Goal: Task Accomplishment & Management: Complete application form

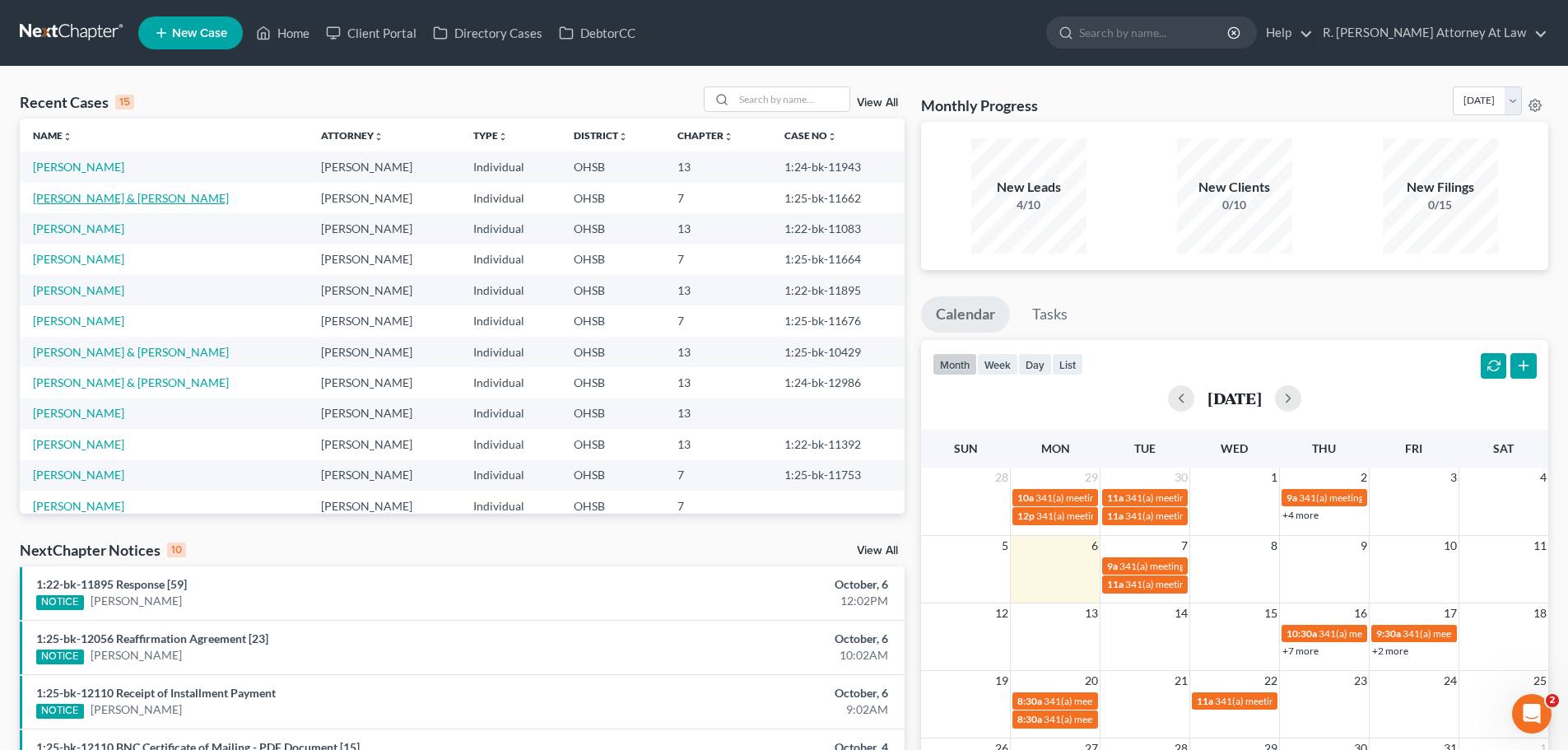
click at [83, 193] on link "[PERSON_NAME] & [PERSON_NAME]" at bounding box center [131, 198] width 196 height 14
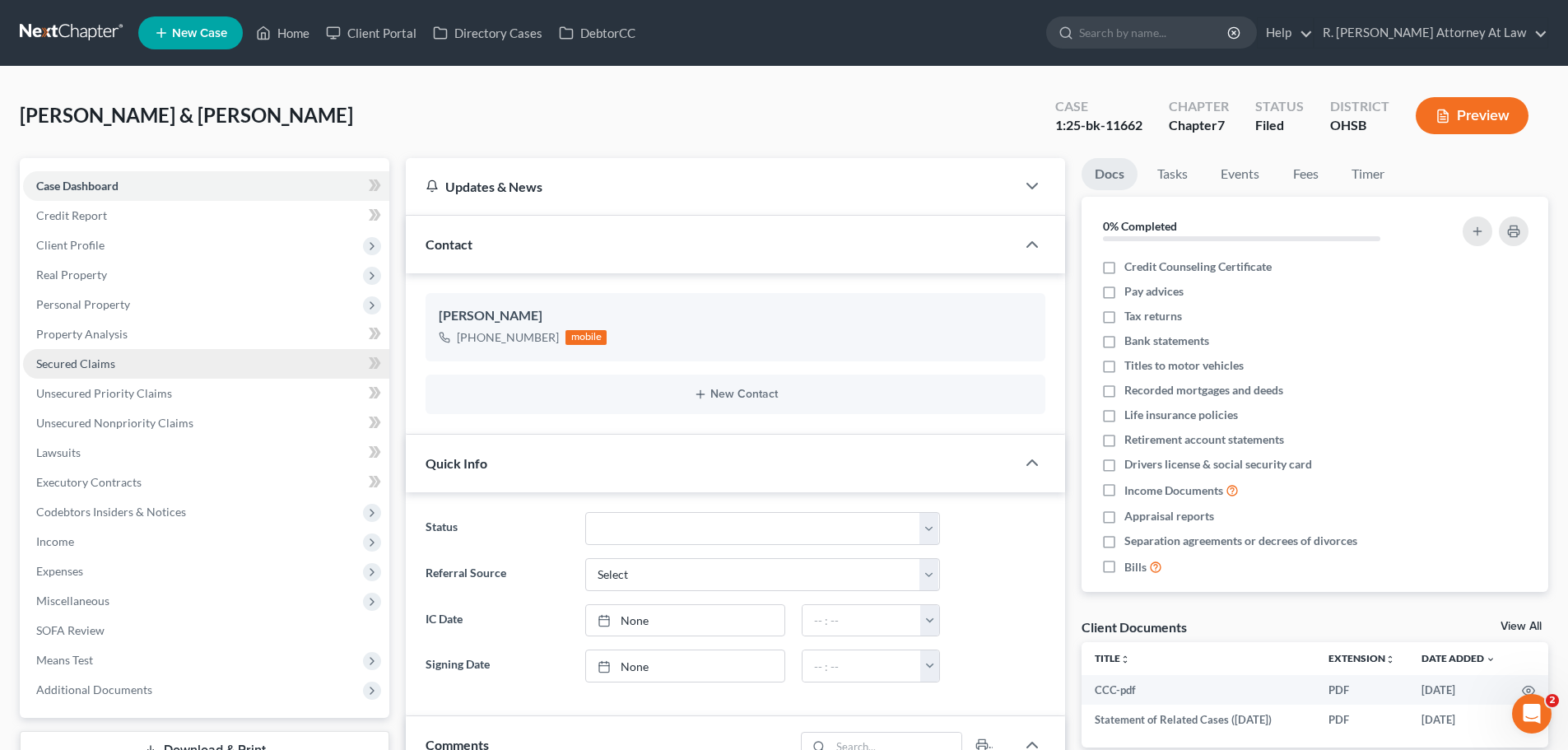
click at [79, 358] on span "Secured Claims" at bounding box center [76, 364] width 79 height 14
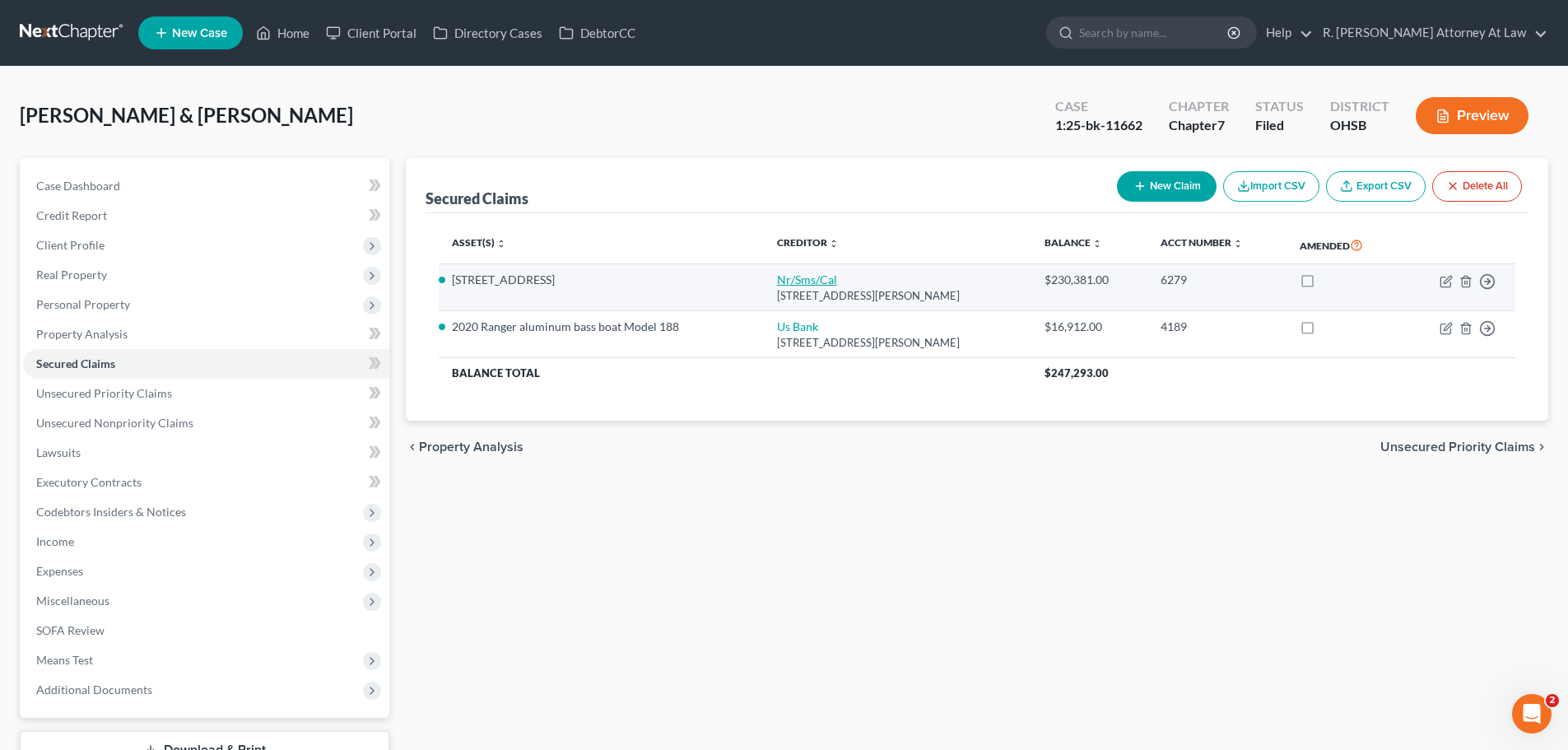
click at [799, 280] on link "Nr/Sms/Cal" at bounding box center [807, 280] width 60 height 14
select select "42"
select select "12"
select select "2"
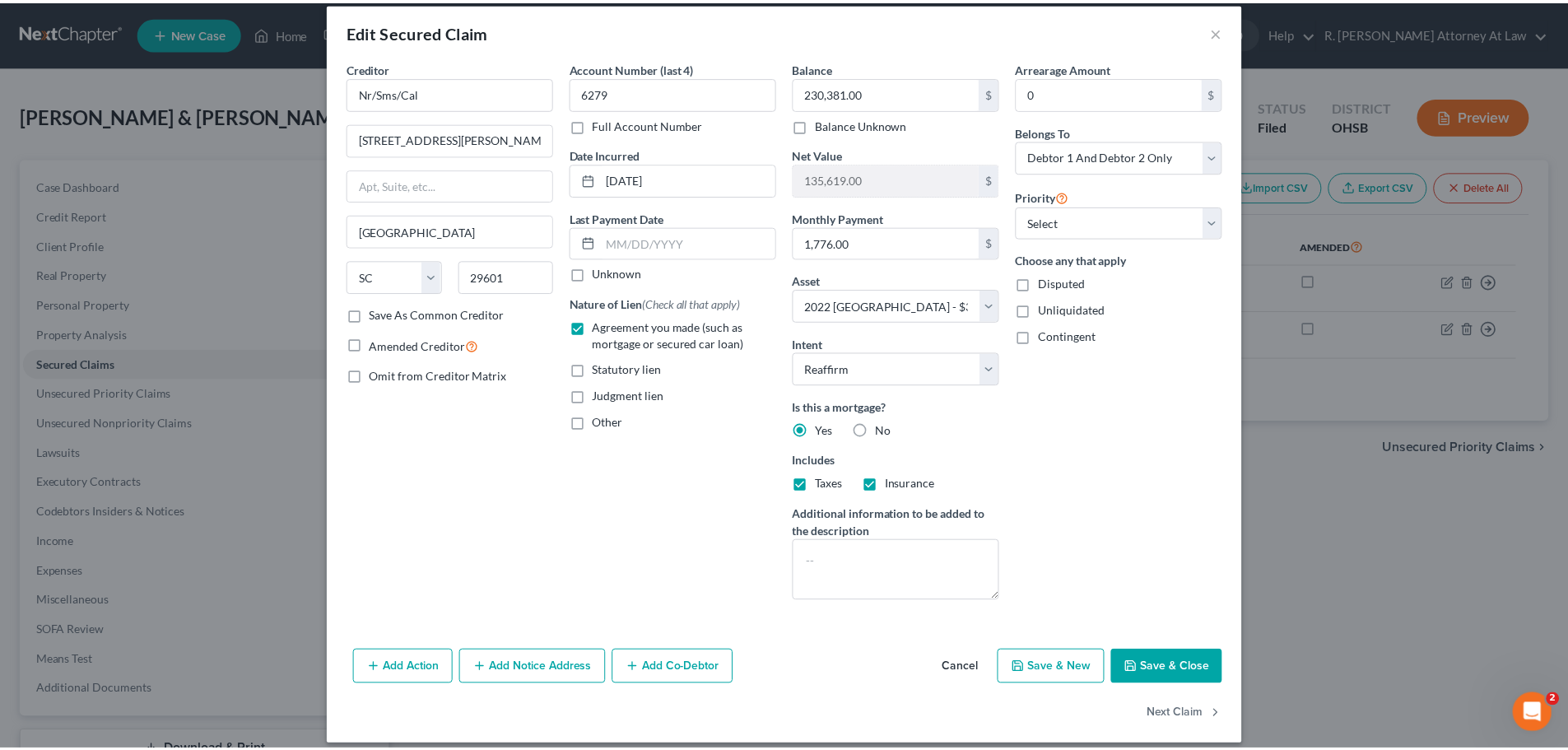
scroll to position [31, 0]
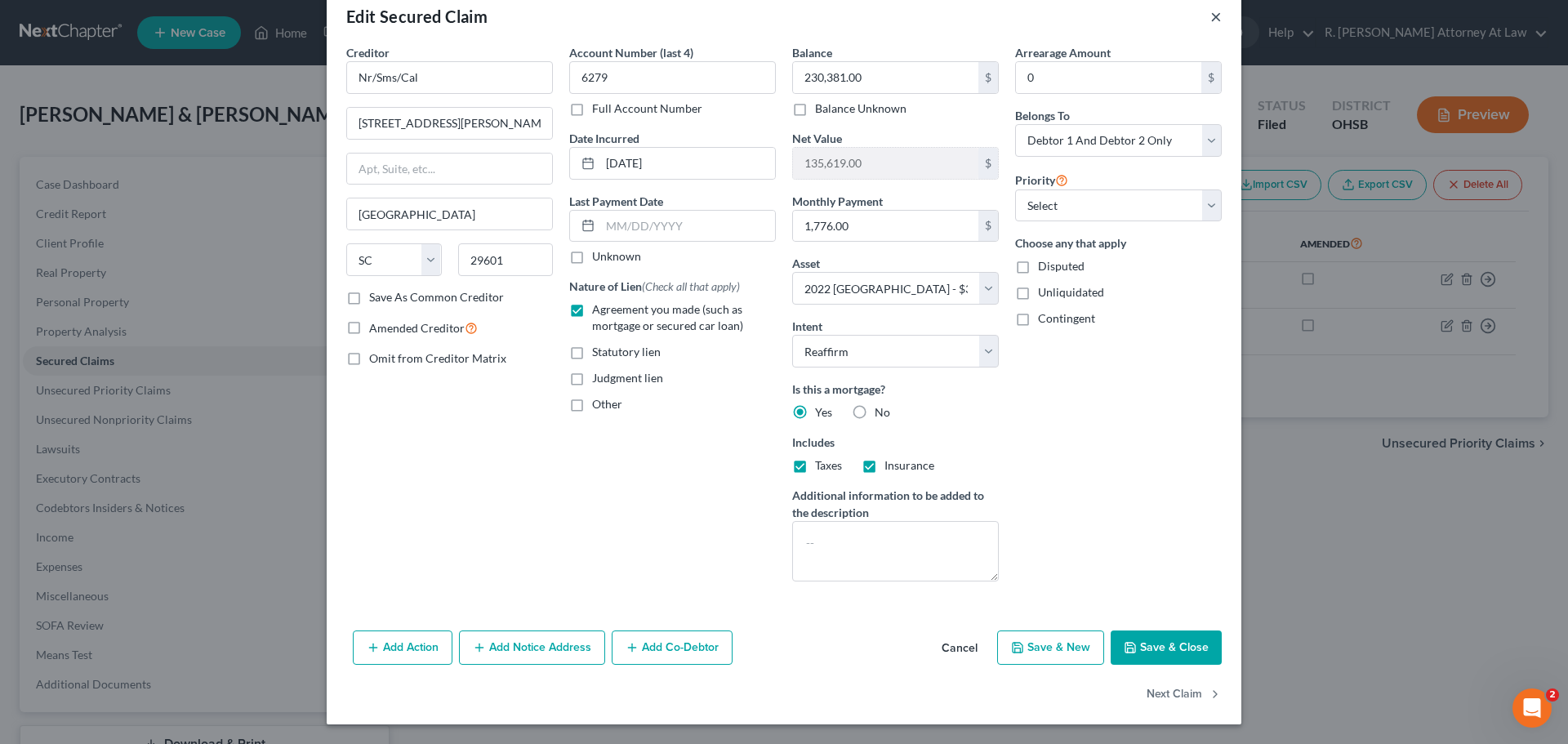
click at [1212, 22] on button "×" at bounding box center [1215, 16] width 11 height 19
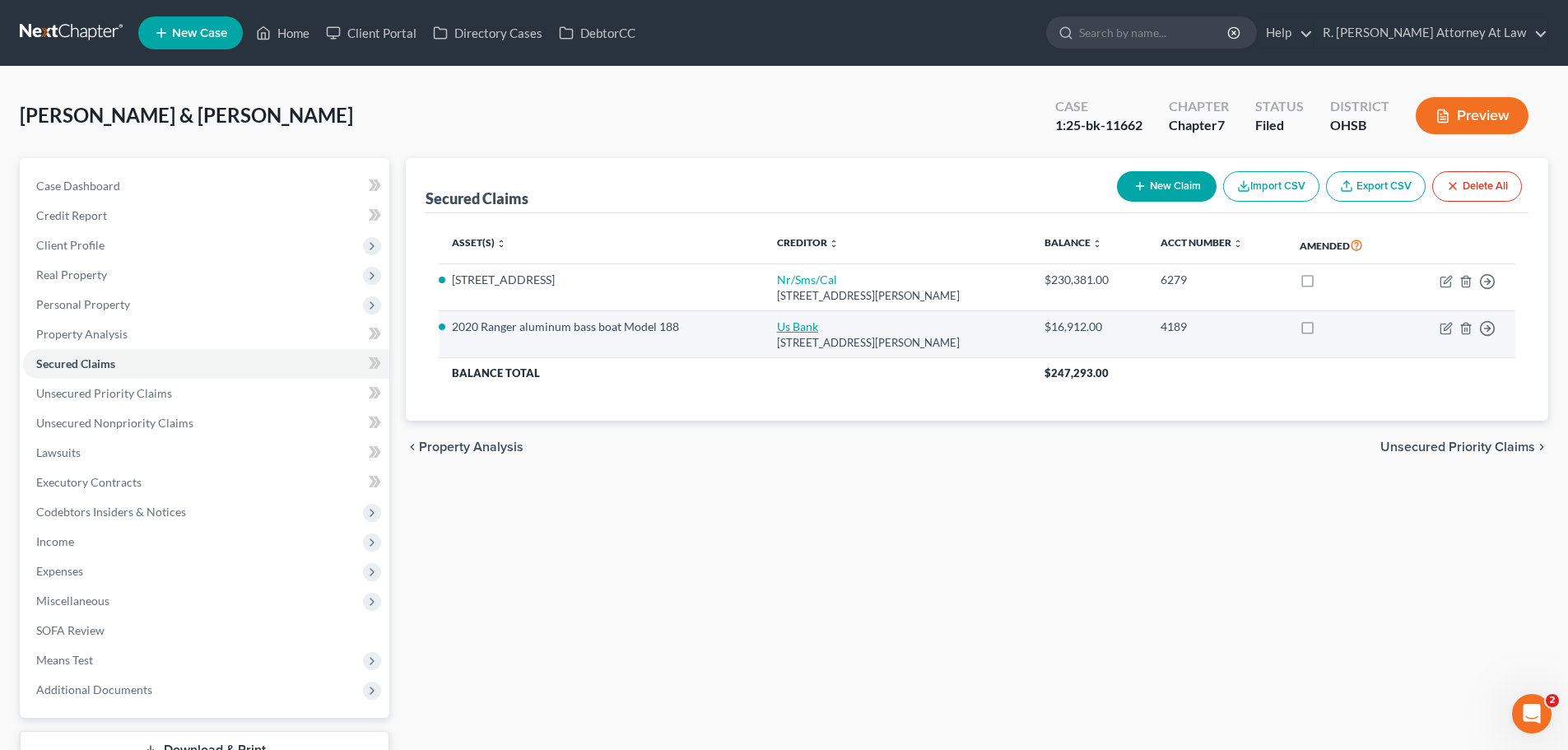
click at [802, 326] on link "Us Bank" at bounding box center [797, 326] width 41 height 14
select select "52"
select select "10"
select select "0"
select select "2"
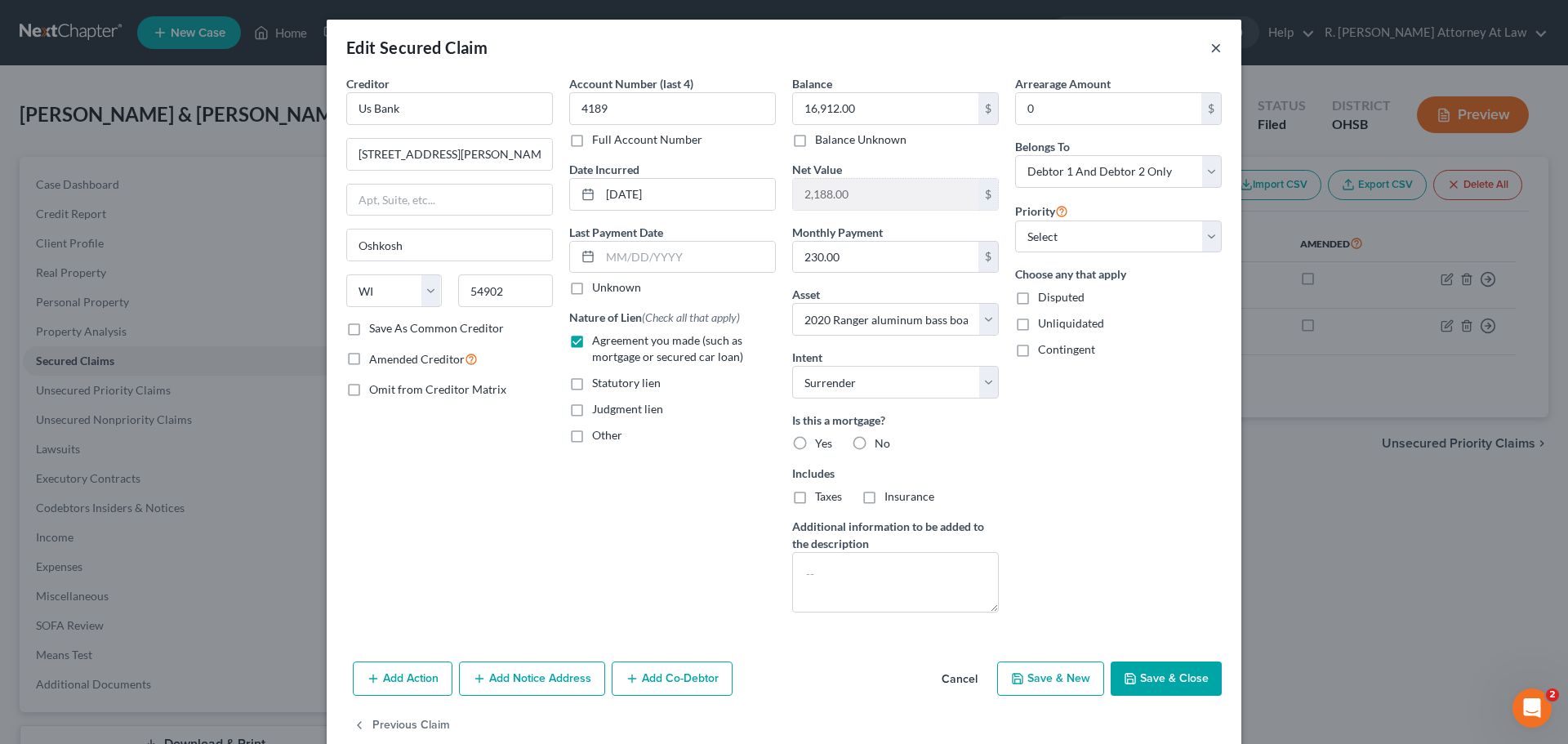
click at [1210, 53] on button "×" at bounding box center [1215, 47] width 11 height 19
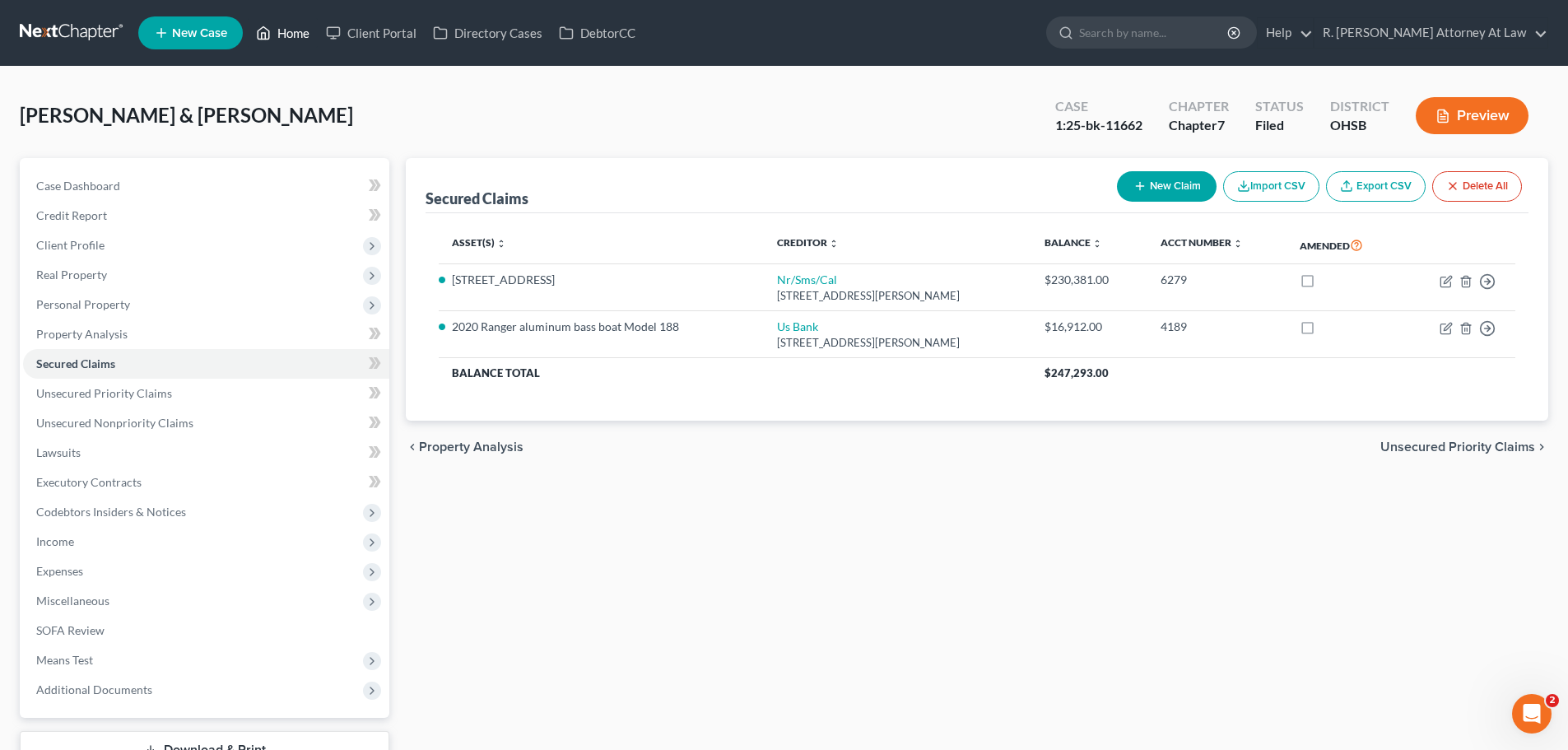
click at [294, 34] on link "Home" at bounding box center [282, 34] width 70 height 30
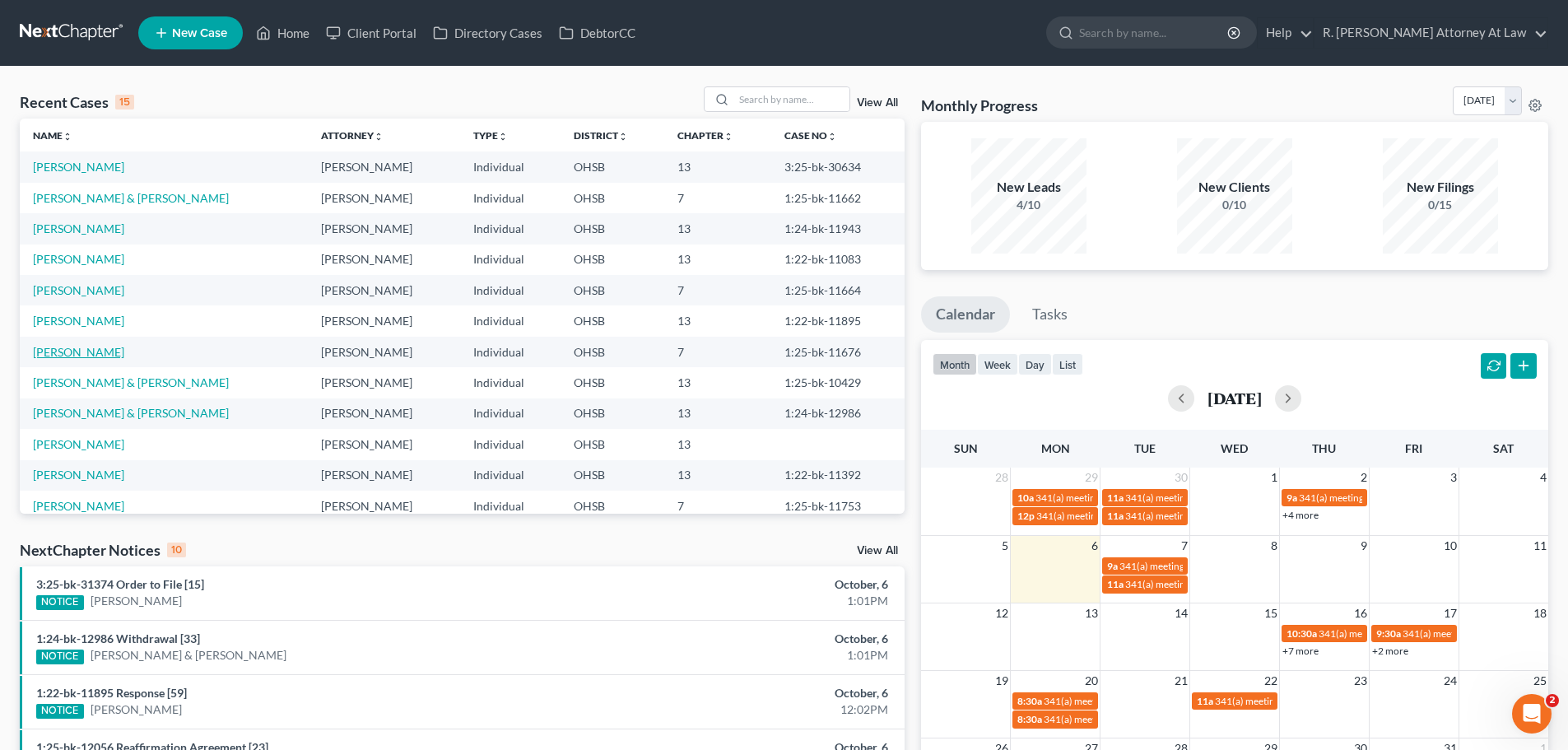
click at [109, 341] on td "[PERSON_NAME]" at bounding box center [163, 351] width 288 height 31
click at [108, 353] on link "[PERSON_NAME]" at bounding box center [79, 352] width 92 height 14
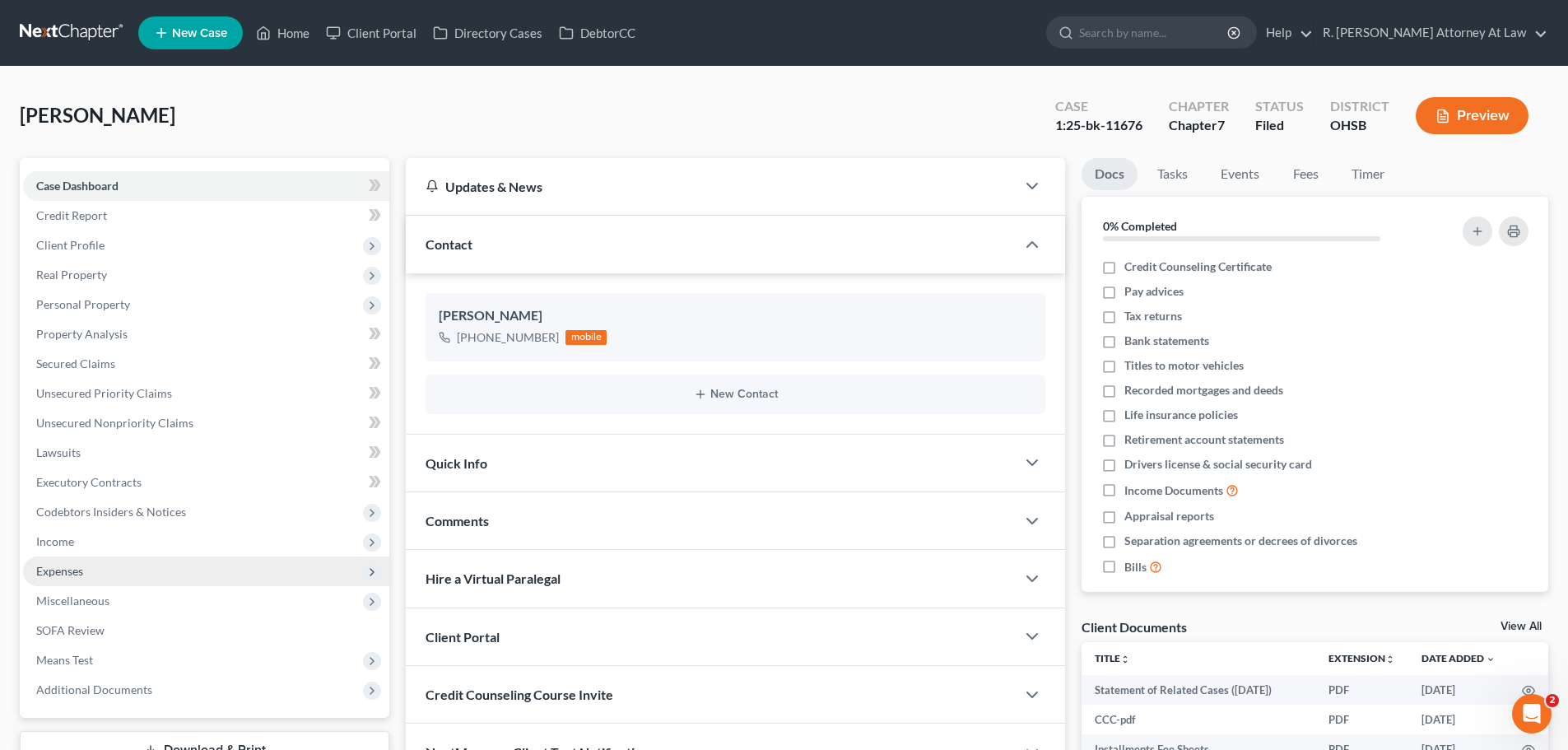
click at [67, 575] on span "Expenses" at bounding box center [59, 571] width 47 height 14
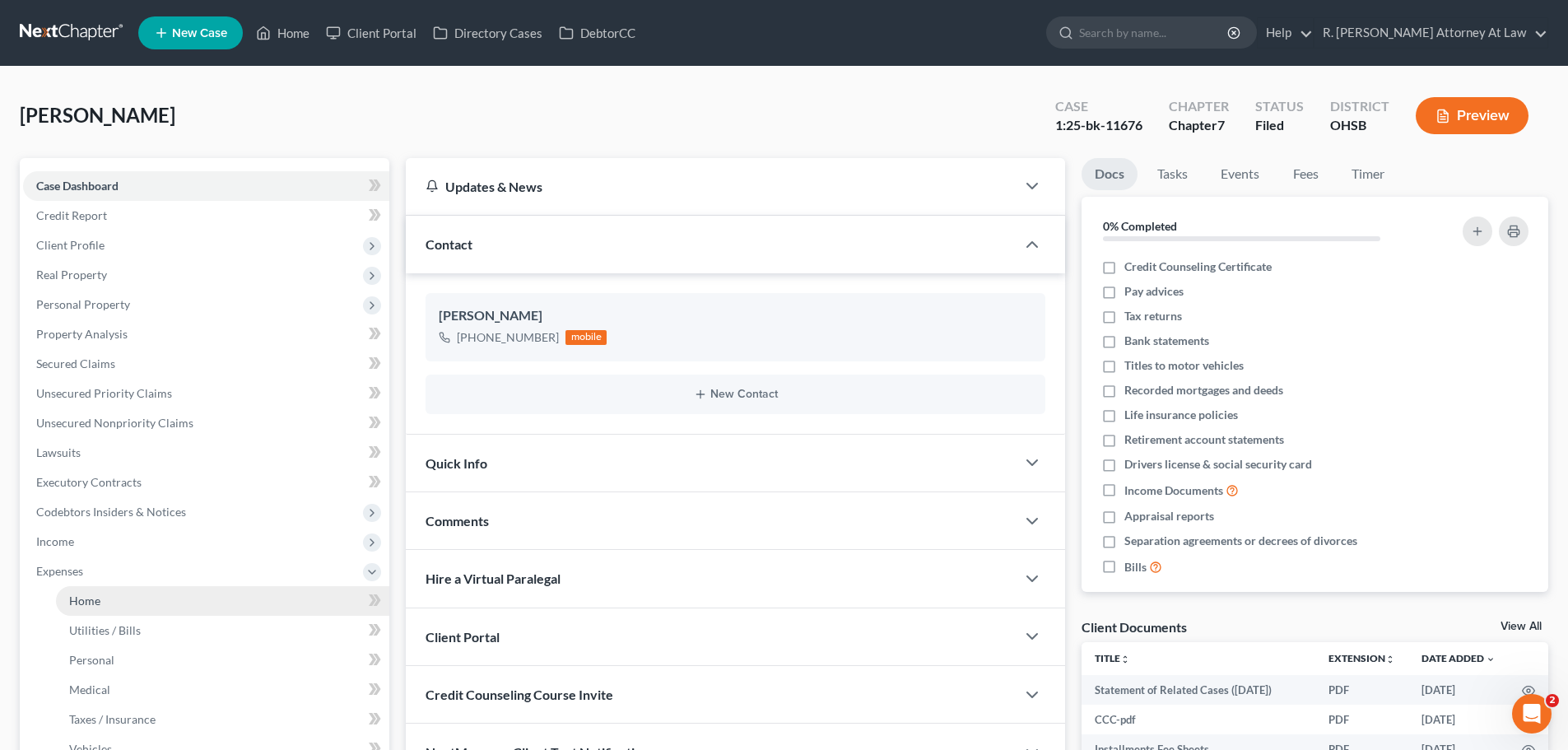
click at [102, 594] on link "Home" at bounding box center [222, 601] width 334 height 30
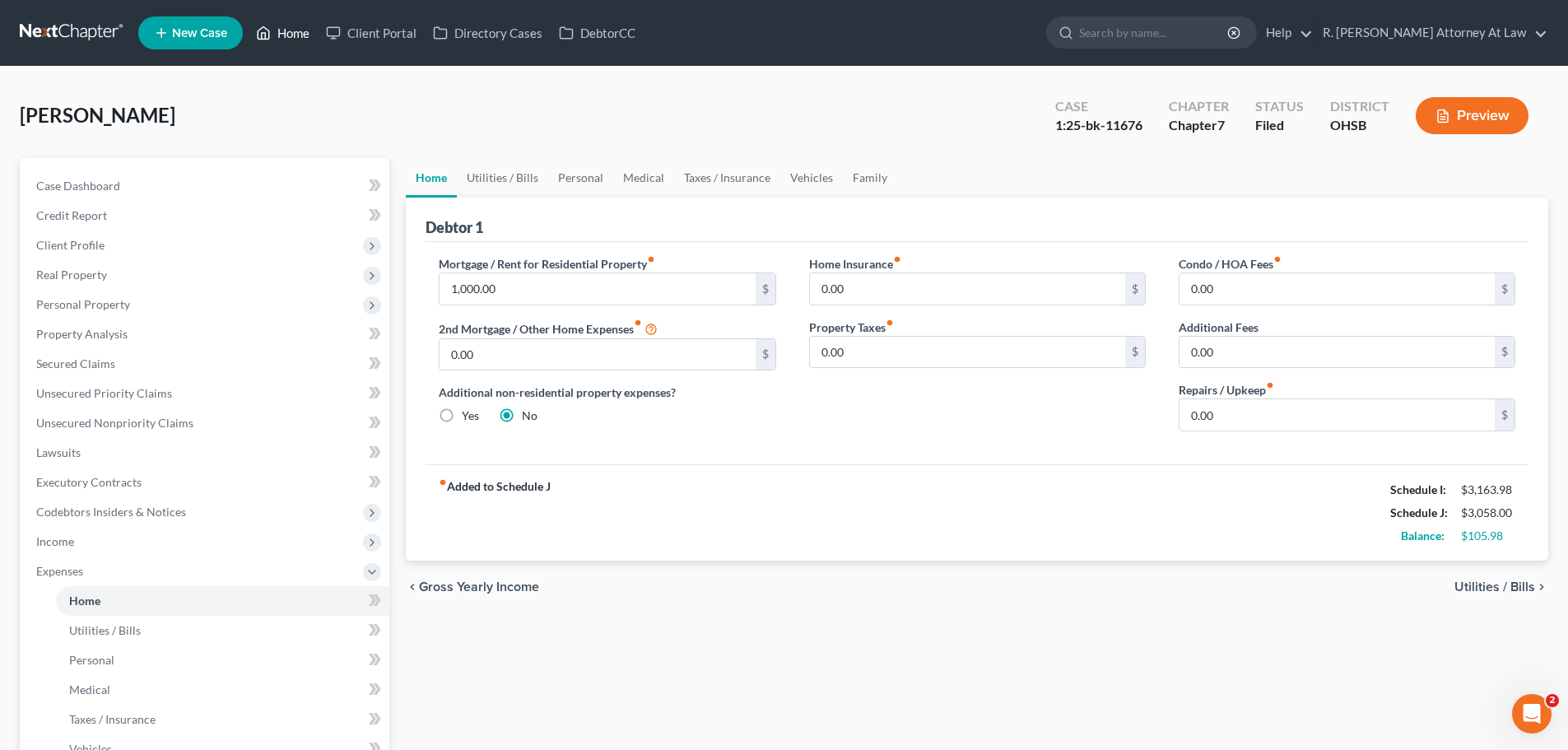
click at [295, 36] on link "Home" at bounding box center [282, 34] width 70 height 30
